Goal: Find specific page/section: Find specific page/section

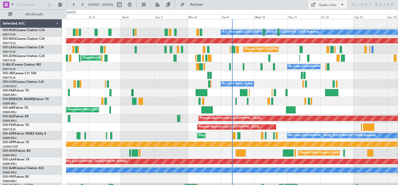
click at [326, 6] on div "Quick Links" at bounding box center [328, 5] width 18 height 5
click at [316, 29] on button "Crew Board" at bounding box center [328, 29] width 39 height 13
click at [321, 8] on button "Quick Links" at bounding box center [328, 5] width 39 height 8
click at [318, 30] on button "Crew Board" at bounding box center [328, 29] width 39 height 13
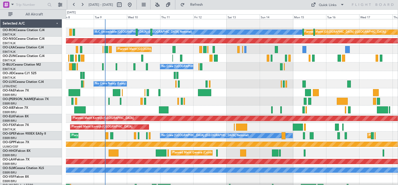
click at [248, 107] on div "A/C Unavailable [GEOGRAPHIC_DATA] ([GEOGRAPHIC_DATA] National) Planned Maint [G…" at bounding box center [232, 105] width 332 height 172
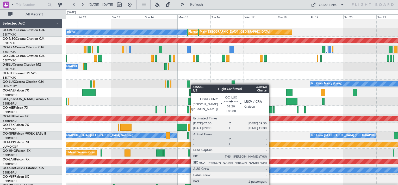
click at [183, 85] on div "A/C Unavailable [GEOGRAPHIC_DATA] ([GEOGRAPHIC_DATA] National) Planned Maint [G…" at bounding box center [232, 105] width 332 height 172
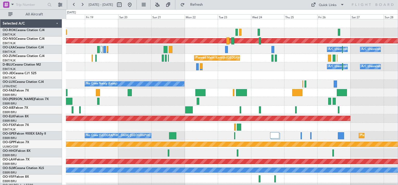
click at [258, 64] on div "Planned Maint [GEOGRAPHIC_DATA] ([GEOGRAPHIC_DATA]) Owner [GEOGRAPHIC_DATA]-[GE…" at bounding box center [232, 105] width 332 height 172
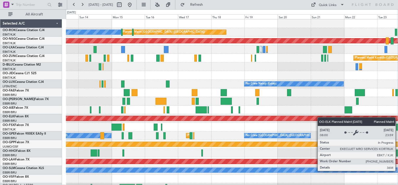
click at [323, 118] on div "Planned Maint [GEOGRAPHIC_DATA] ([GEOGRAPHIC_DATA]) A/C Unavailable [GEOGRAPHIC…" at bounding box center [232, 105] width 332 height 172
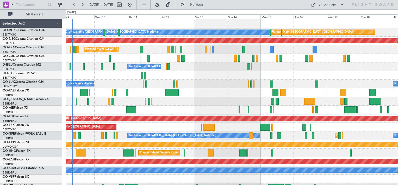
click at [309, 105] on div "Planned Maint [GEOGRAPHIC_DATA] ([GEOGRAPHIC_DATA]) A/C Unavailable [GEOGRAPHIC…" at bounding box center [232, 105] width 332 height 172
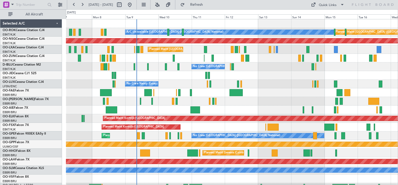
click at [272, 88] on div "Planned Maint [GEOGRAPHIC_DATA] ([GEOGRAPHIC_DATA]) A/C Unavailable [GEOGRAPHIC…" at bounding box center [232, 105] width 332 height 172
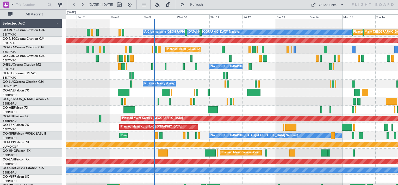
click at [274, 78] on div at bounding box center [232, 75] width 332 height 9
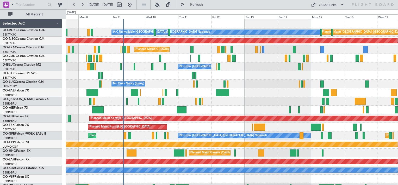
click at [273, 68] on div "Planned Maint [GEOGRAPHIC_DATA] ([GEOGRAPHIC_DATA]) A/C Unavailable [GEOGRAPHIC…" at bounding box center [232, 105] width 332 height 172
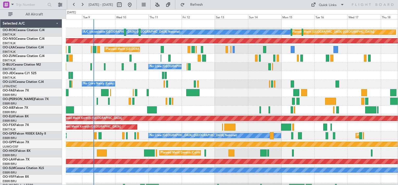
click at [234, 96] on div "Planned Maint [GEOGRAPHIC_DATA] ([GEOGRAPHIC_DATA]) A/C Unavailable [GEOGRAPHIC…" at bounding box center [232, 105] width 332 height 172
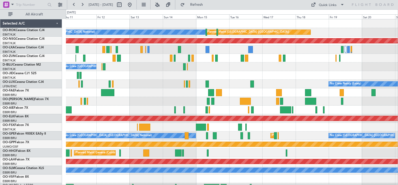
click at [162, 77] on div at bounding box center [232, 75] width 332 height 9
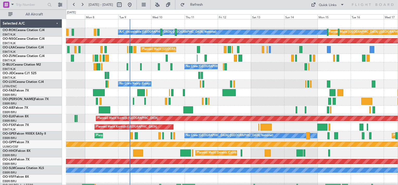
click at [270, 99] on div "Planned Maint [GEOGRAPHIC_DATA] ([GEOGRAPHIC_DATA]) A/C Unavailable [GEOGRAPHIC…" at bounding box center [232, 105] width 332 height 172
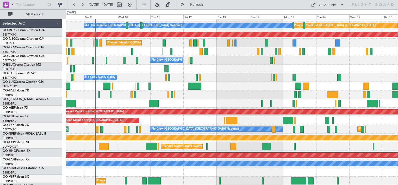
scroll to position [6, 0]
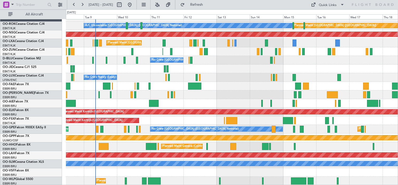
click at [241, 0] on html "[DATE] - [DATE] Refresh Quick Links All Aircraft Planned Maint [GEOGRAPHIC_DATA…" at bounding box center [199, 92] width 398 height 185
